Goal: Complete application form

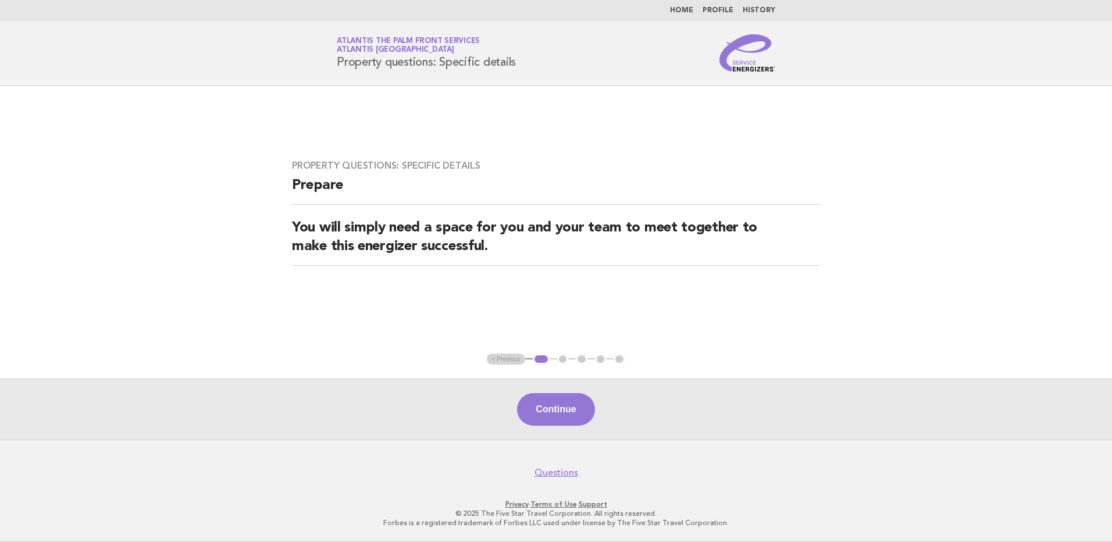
click at [550, 408] on button "Continue" at bounding box center [555, 409] width 77 height 33
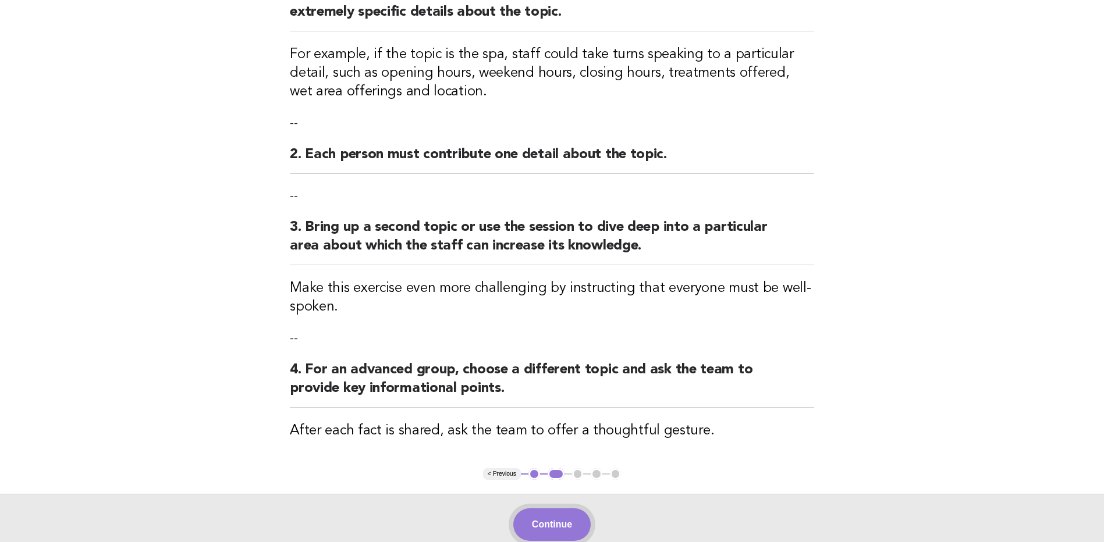
click at [552, 532] on button "Continue" at bounding box center [551, 525] width 77 height 33
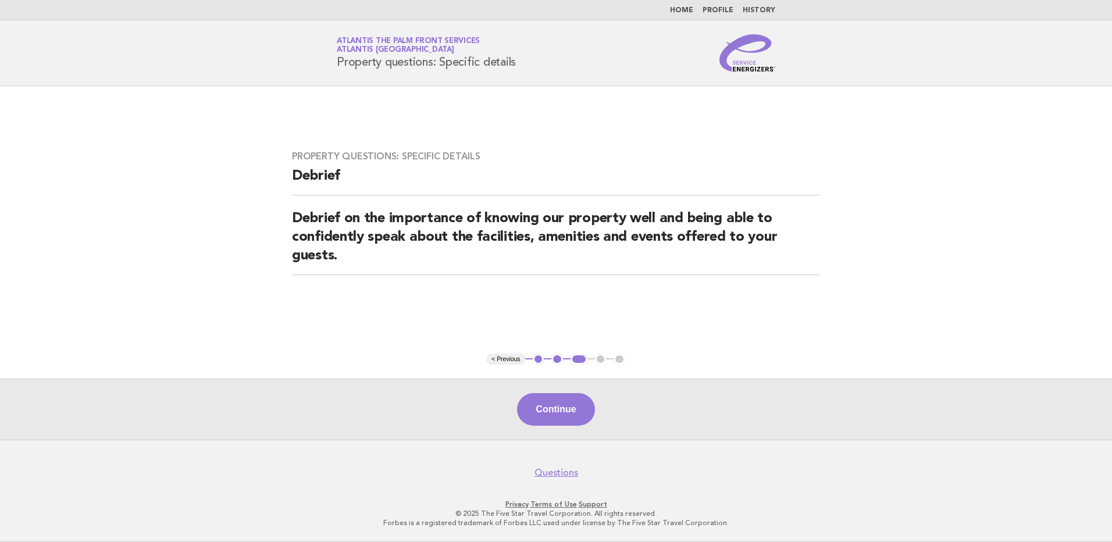
click at [550, 410] on button "Continue" at bounding box center [555, 409] width 77 height 33
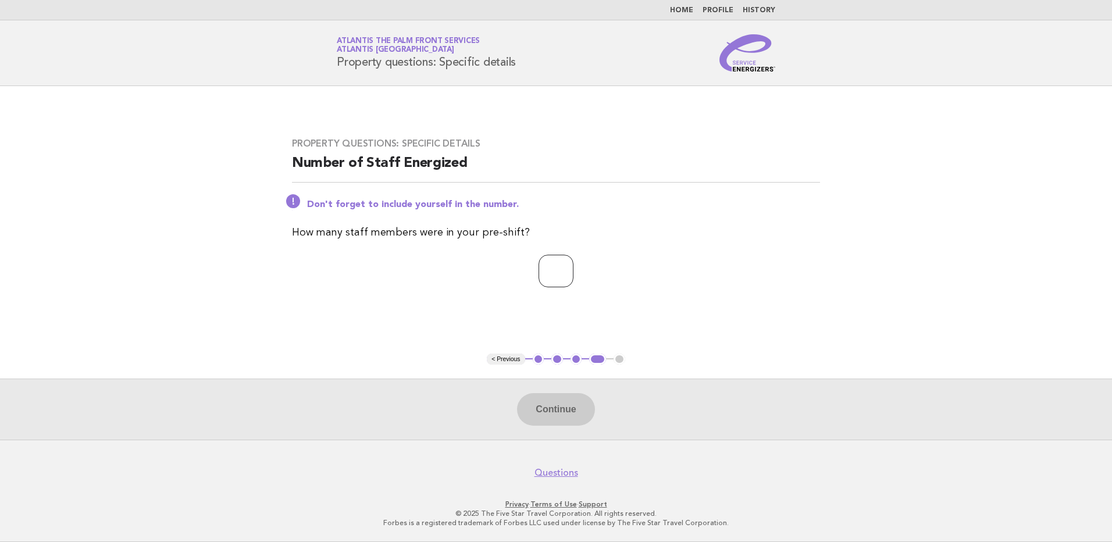
click at [549, 275] on input "number" at bounding box center [556, 271] width 35 height 33
type input "*"
click at [557, 413] on button "Continue" at bounding box center [555, 409] width 77 height 33
